Goal: Transaction & Acquisition: Purchase product/service

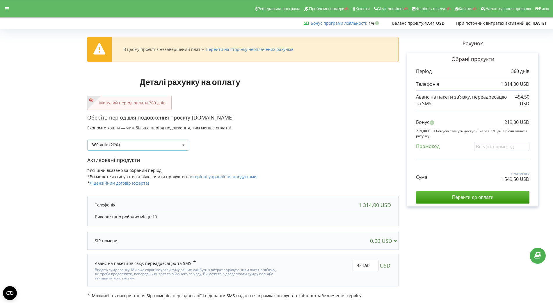
click at [165, 146] on div "360 днів (20%) Поповнити баланс без подовження" at bounding box center [138, 145] width 102 height 11
click at [271, 142] on div "360 днів (20%) Поповнити баланс без подовження" at bounding box center [242, 141] width 311 height 20
click at [450, 197] on input "Перейти до оплати" at bounding box center [473, 198] width 114 height 12
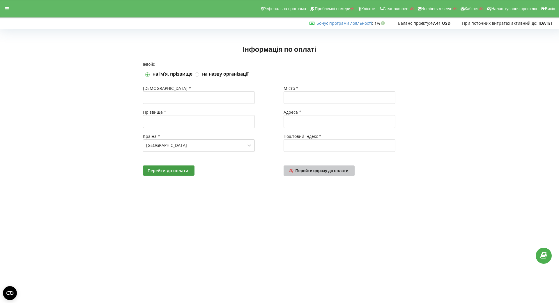
click at [308, 176] on link "Перейти одразу до оплати" at bounding box center [319, 171] width 71 height 10
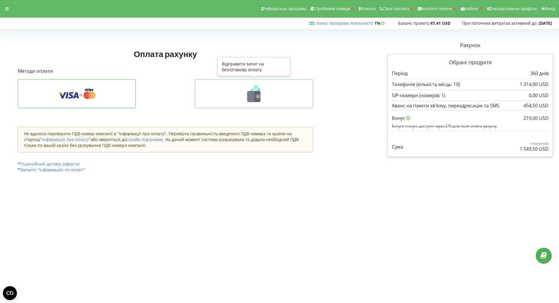
click at [233, 96] on icon at bounding box center [254, 93] width 106 height 17
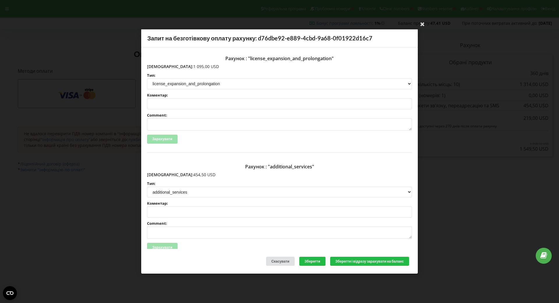
drag, startPoint x: 160, startPoint y: 67, endPoint x: 194, endPoint y: 66, distance: 33.5
click at [194, 66] on p "Сума: 1 095,00 USD" at bounding box center [279, 67] width 265 height 6
copy p "1 095,00 USD"
drag, startPoint x: 159, startPoint y: 177, endPoint x: 186, endPoint y: 174, distance: 27.2
click at [186, 174] on p "Сума: 454,50 USD" at bounding box center [279, 175] width 265 height 6
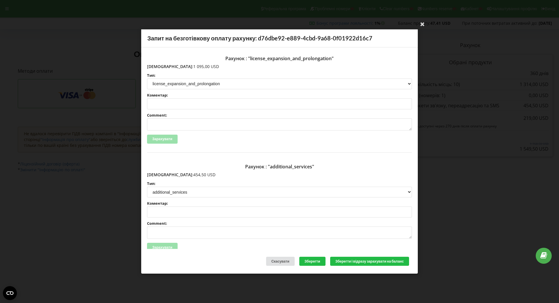
click at [174, 174] on p "Сума: 454,50 USD" at bounding box center [279, 175] width 265 height 6
drag, startPoint x: 160, startPoint y: 176, endPoint x: 183, endPoint y: 176, distance: 23.3
click at [183, 176] on p "Сума: 454,50 USD" at bounding box center [279, 175] width 265 height 6
copy p "454,50 USD"
click at [422, 21] on icon at bounding box center [422, 23] width 9 height 9
